Goal: Information Seeking & Learning: Learn about a topic

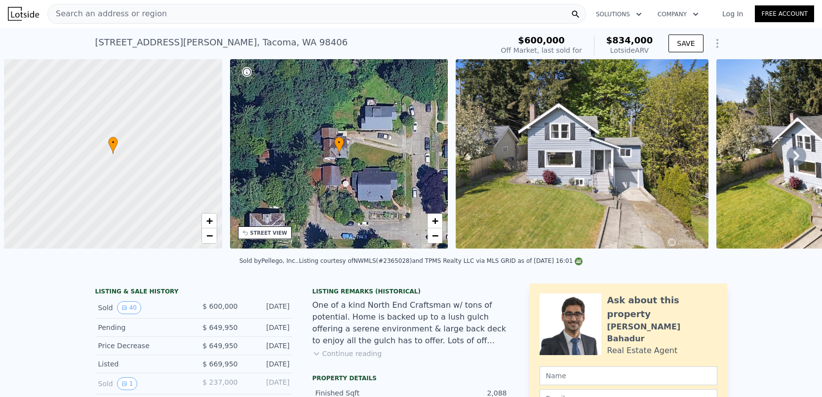
scroll to position [0, 4]
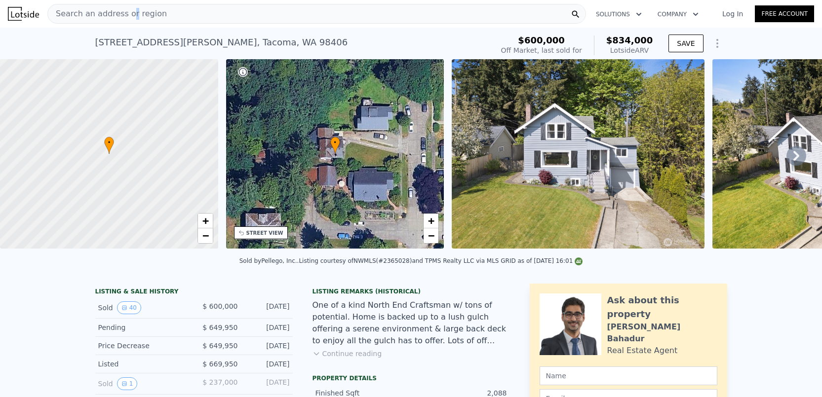
click at [127, 16] on span "Search an address or region" at bounding box center [107, 14] width 119 height 12
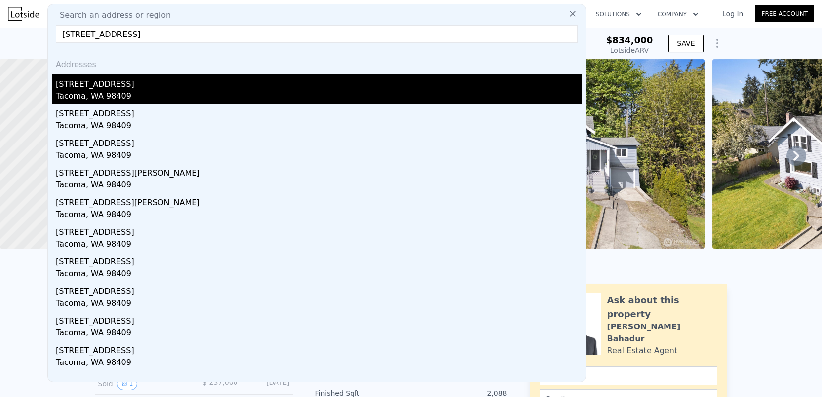
type input "[STREET_ADDRESS]"
click at [101, 88] on div "[STREET_ADDRESS]" at bounding box center [319, 83] width 526 height 16
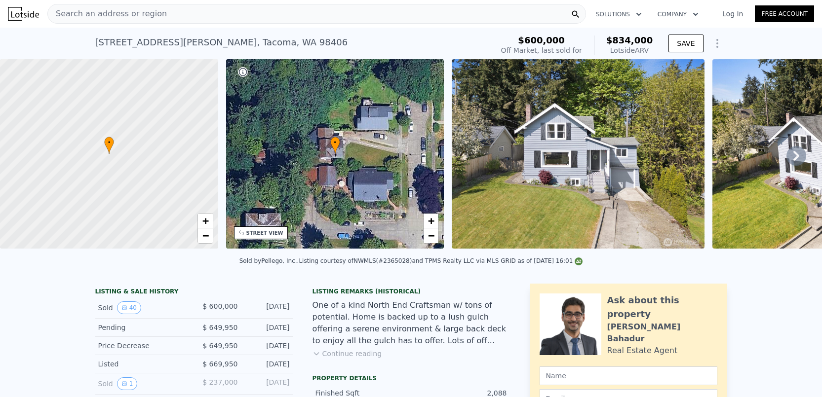
type input "3"
type input "4"
type input "2.5"
type input "1108"
type input "2102"
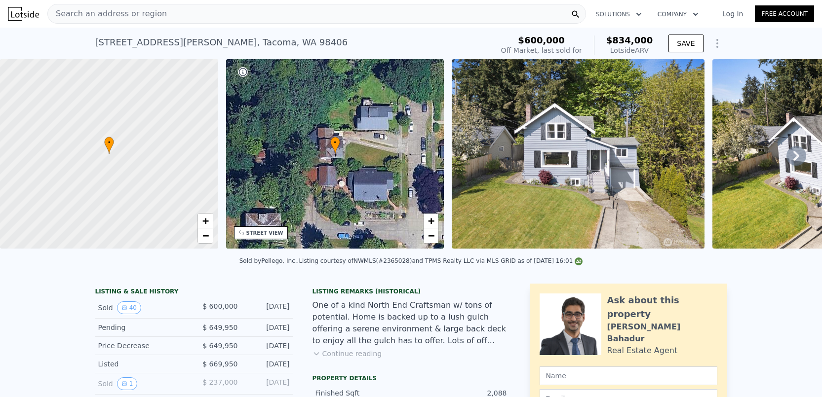
type input "5600"
type input "8400"
type input "$ 485,000"
type input "6"
type input "$ 73,039"
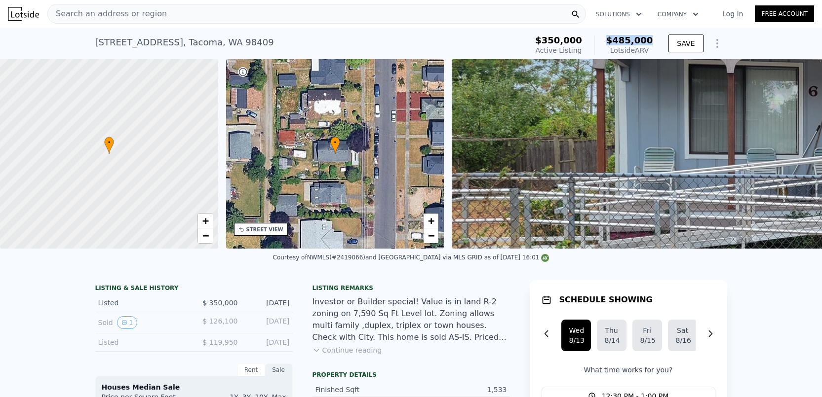
drag, startPoint x: 644, startPoint y: 39, endPoint x: 615, endPoint y: 40, distance: 29.6
click at [615, 40] on div "$350,000 Active Listing $485,000 Lotside ARV" at bounding box center [593, 46] width 125 height 28
copy span "$485,000"
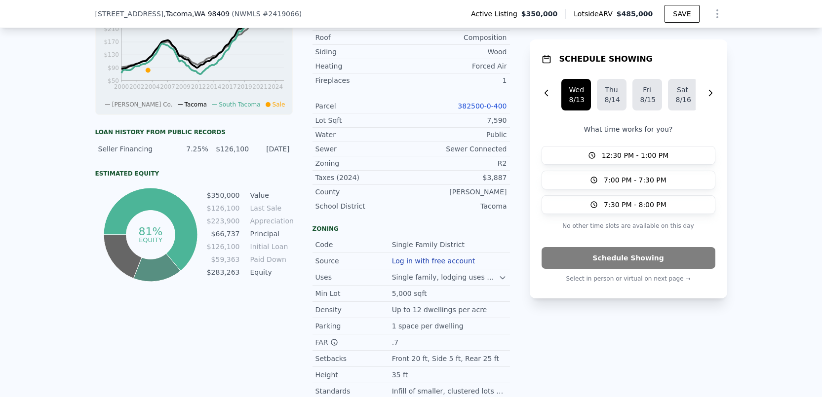
scroll to position [441, 0]
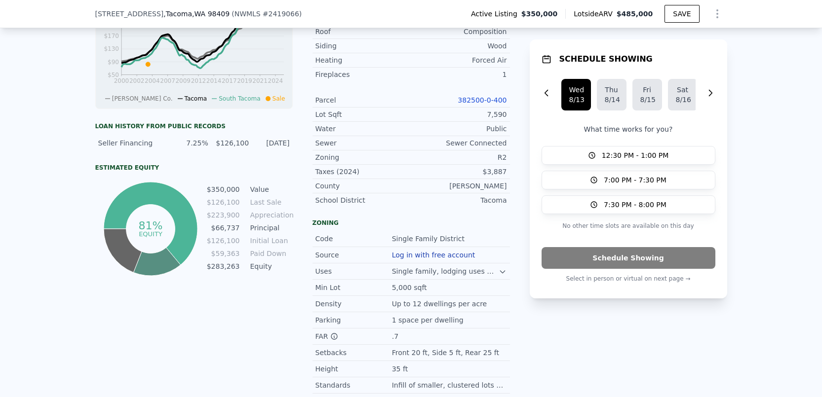
click at [763, 242] on div "LISTING & SALE HISTORY Listed $ 350,000 [DATE] Sold 1 $ 126,100 [DATE] Listed $…" at bounding box center [411, 140] width 822 height 625
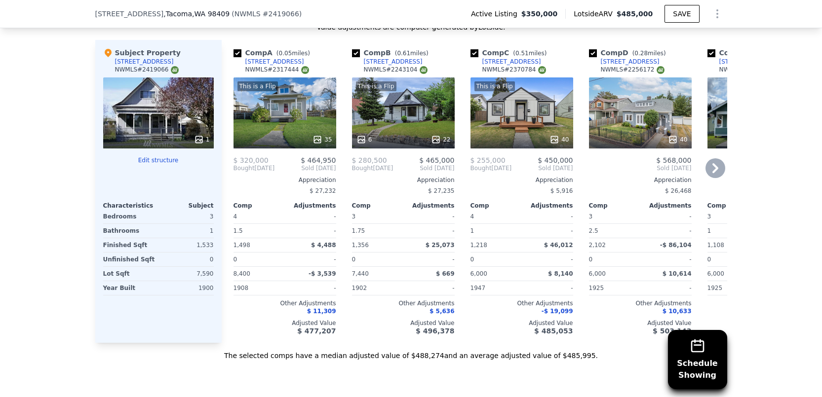
scroll to position [1132, 0]
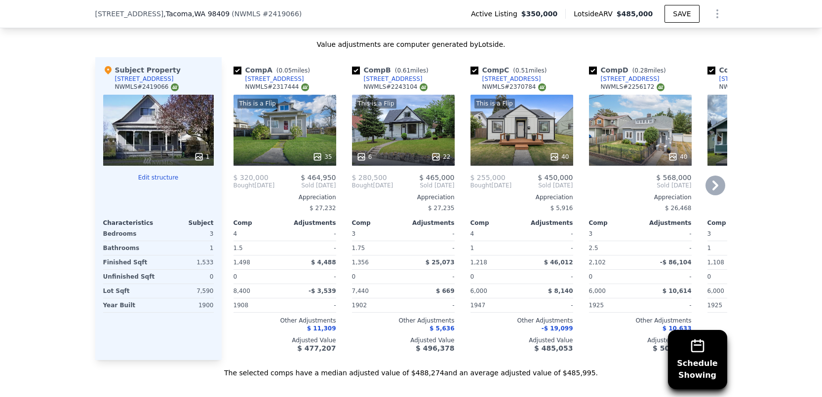
click at [590, 75] on input "checkbox" at bounding box center [593, 71] width 8 height 8
checkbox input "false"
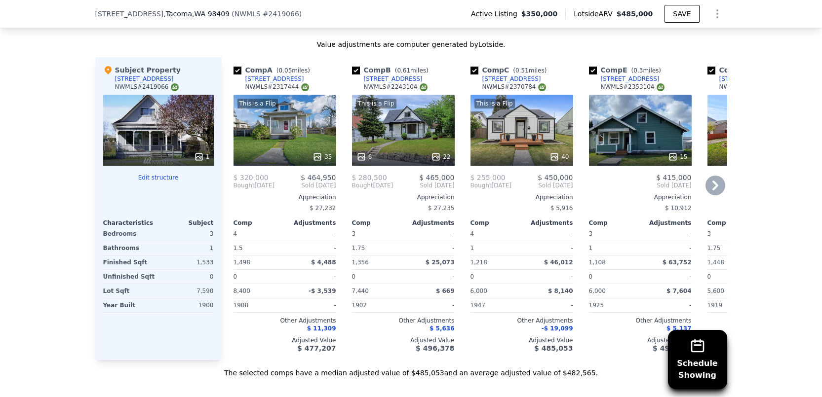
click at [715, 186] on icon at bounding box center [716, 186] width 20 height 20
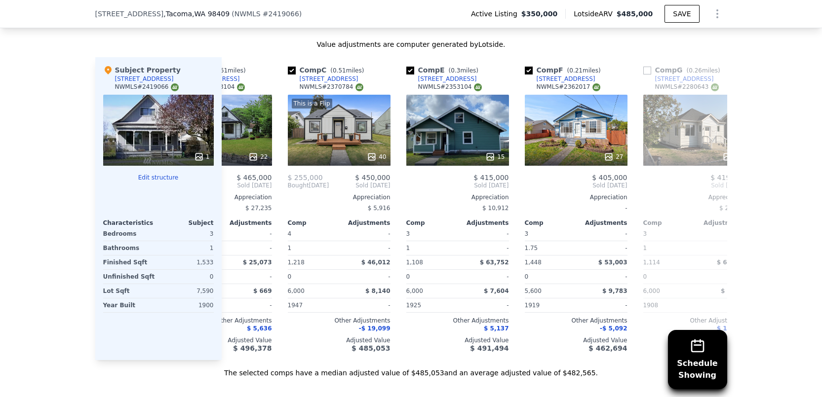
scroll to position [0, 186]
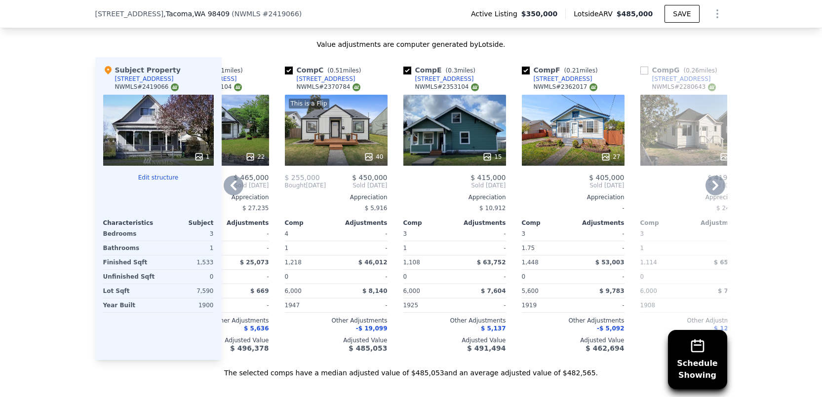
click at [286, 75] on input "checkbox" at bounding box center [289, 71] width 8 height 8
checkbox input "false"
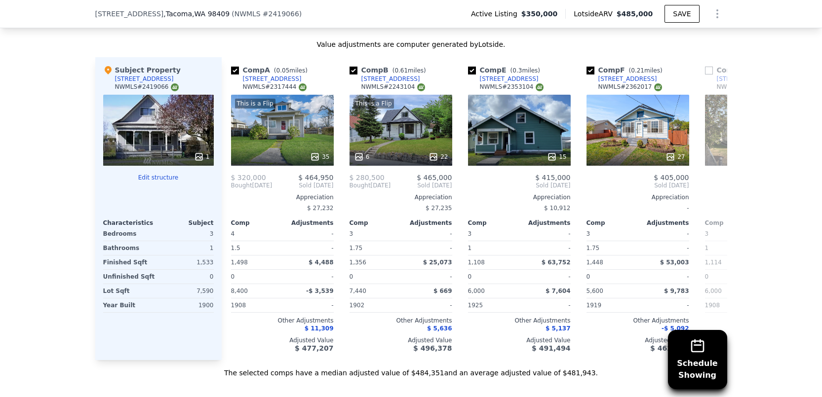
scroll to position [0, 0]
